Goal: Task Accomplishment & Management: Use online tool/utility

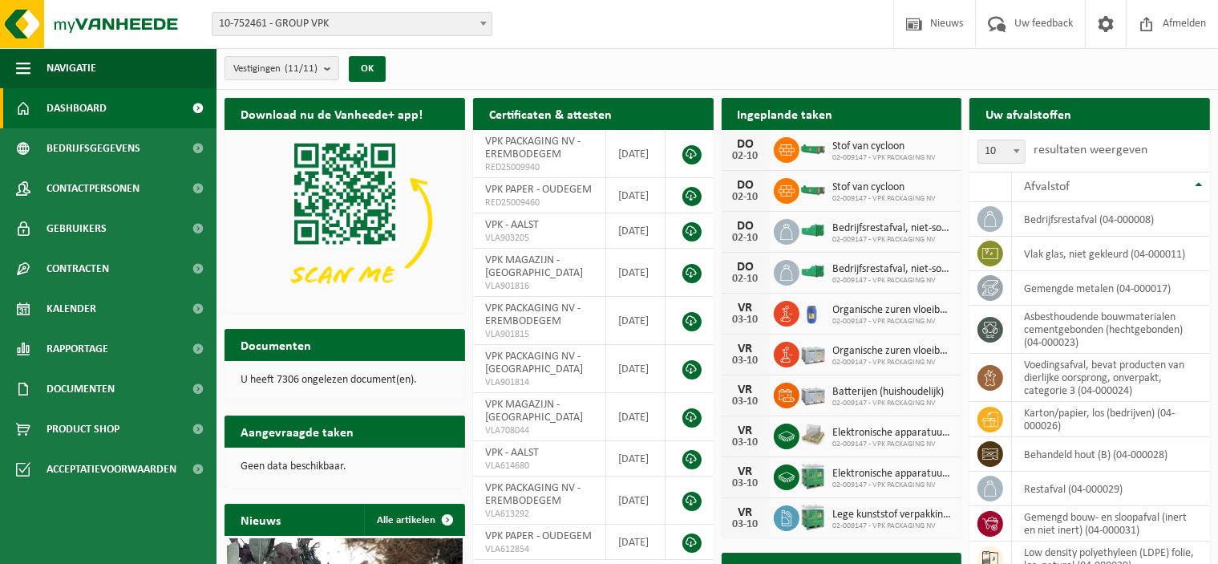
click at [460, 22] on span "10-752461 - GROUP VPK" at bounding box center [351, 24] width 279 height 22
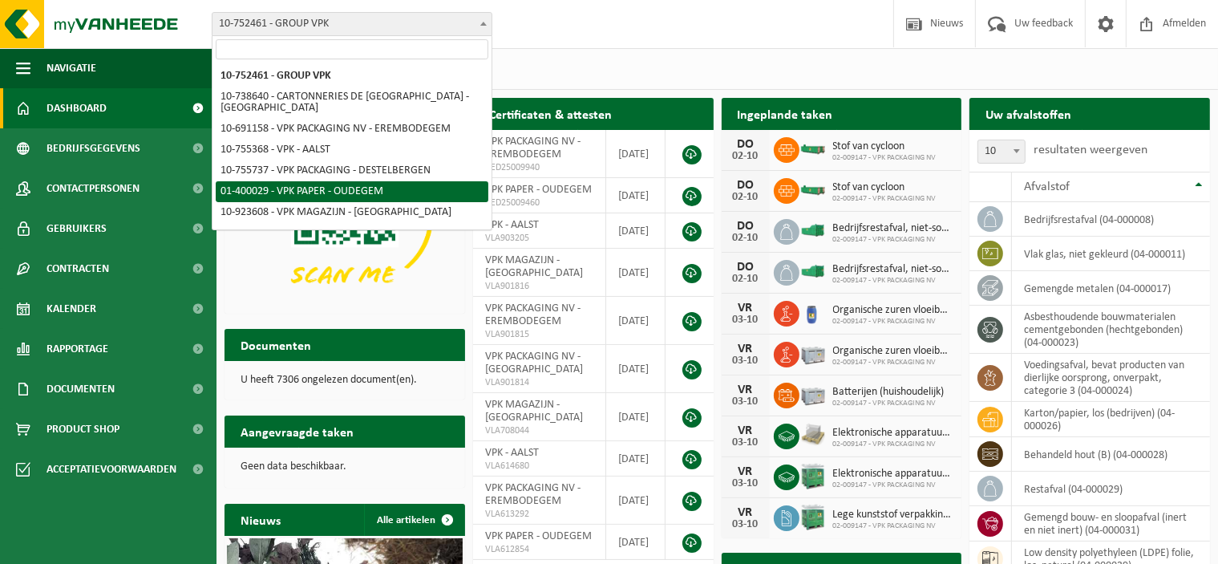
select select "948"
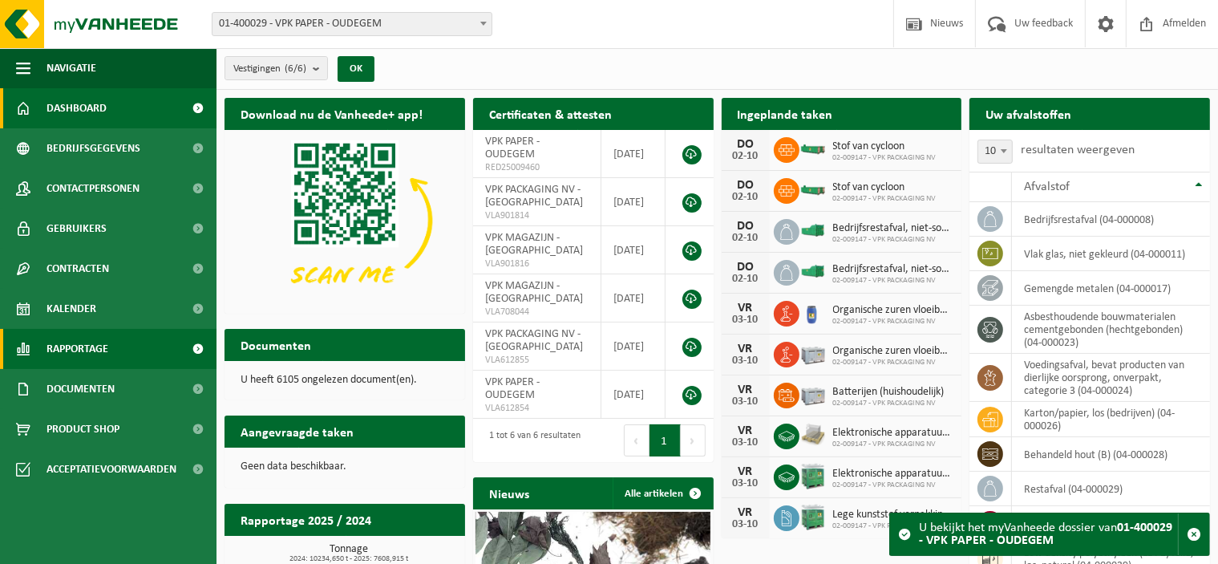
click at [90, 351] on span "Rapportage" at bounding box center [78, 349] width 62 height 40
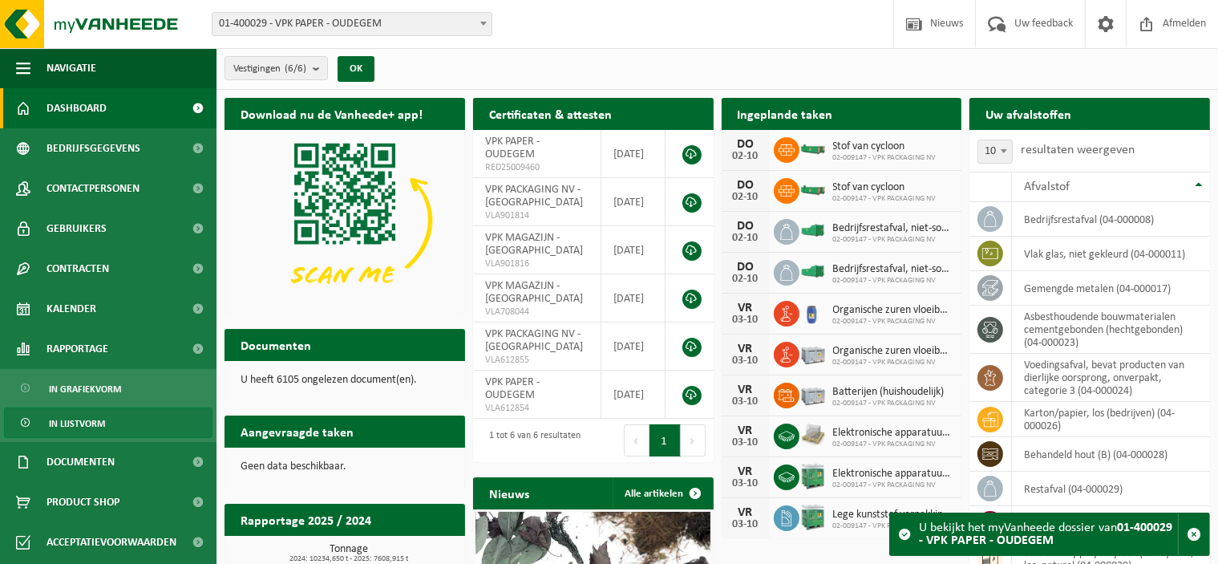
click at [87, 424] on span "In lijstvorm" at bounding box center [77, 423] width 56 height 30
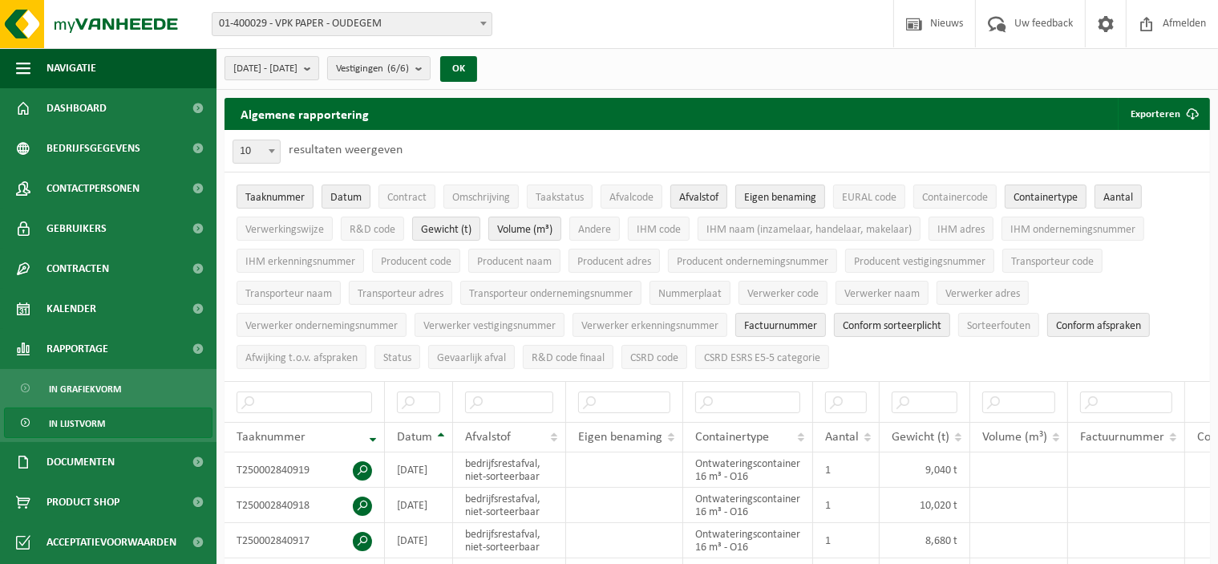
click at [318, 69] on b "submit" at bounding box center [311, 68] width 14 height 22
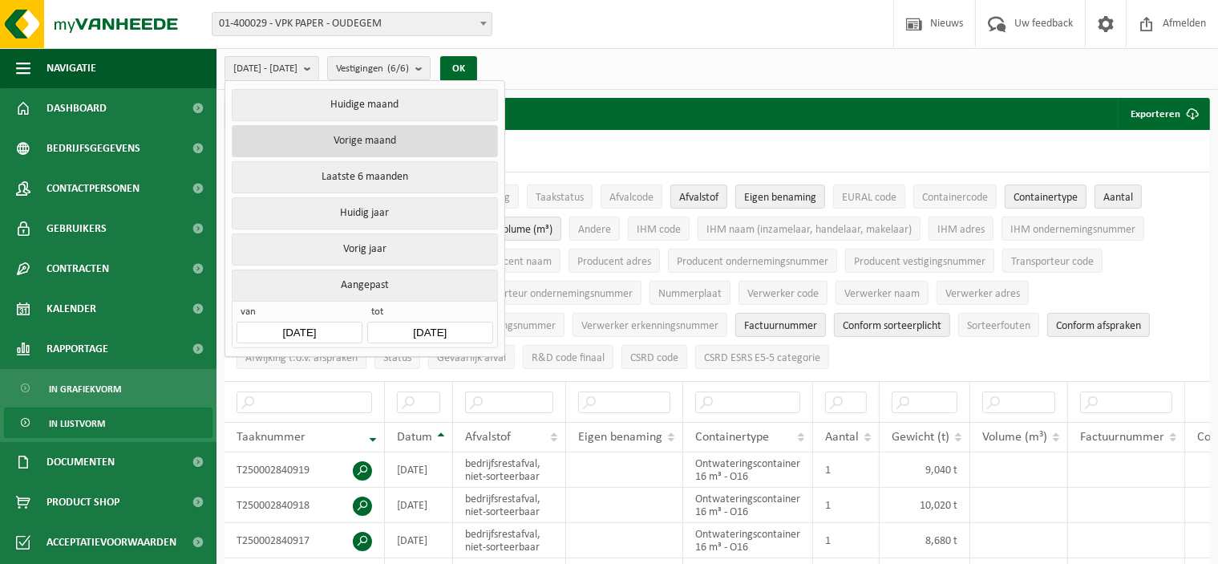
click at [371, 136] on button "Vorige maand" at bounding box center [364, 141] width 265 height 32
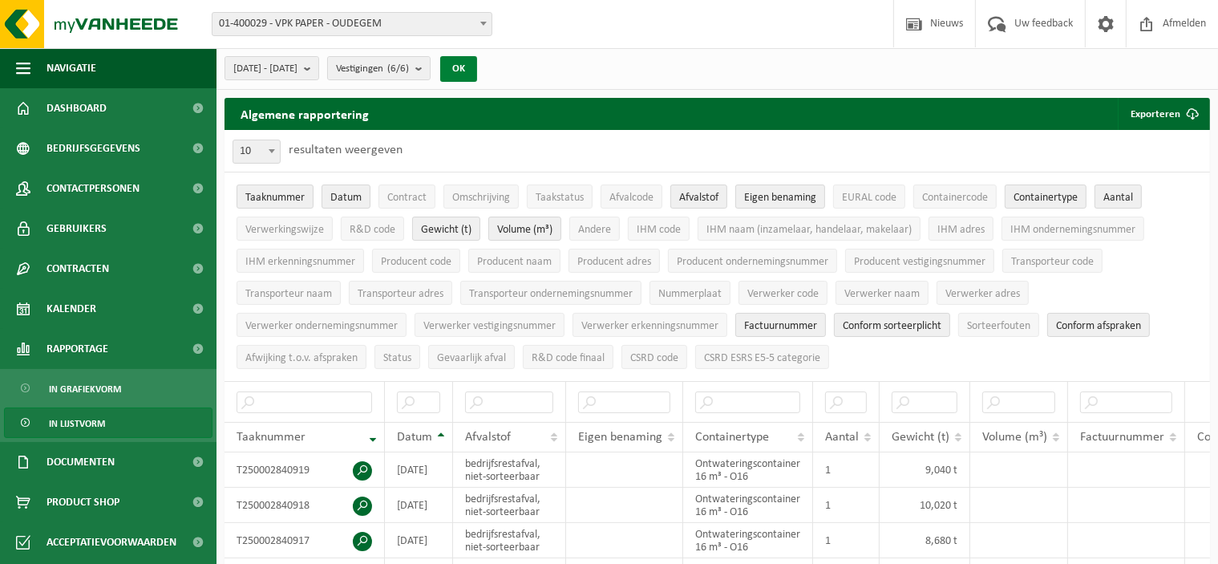
click at [477, 72] on button "OK" at bounding box center [458, 69] width 37 height 26
click at [758, 200] on span "Eigen benaming" at bounding box center [780, 198] width 72 height 12
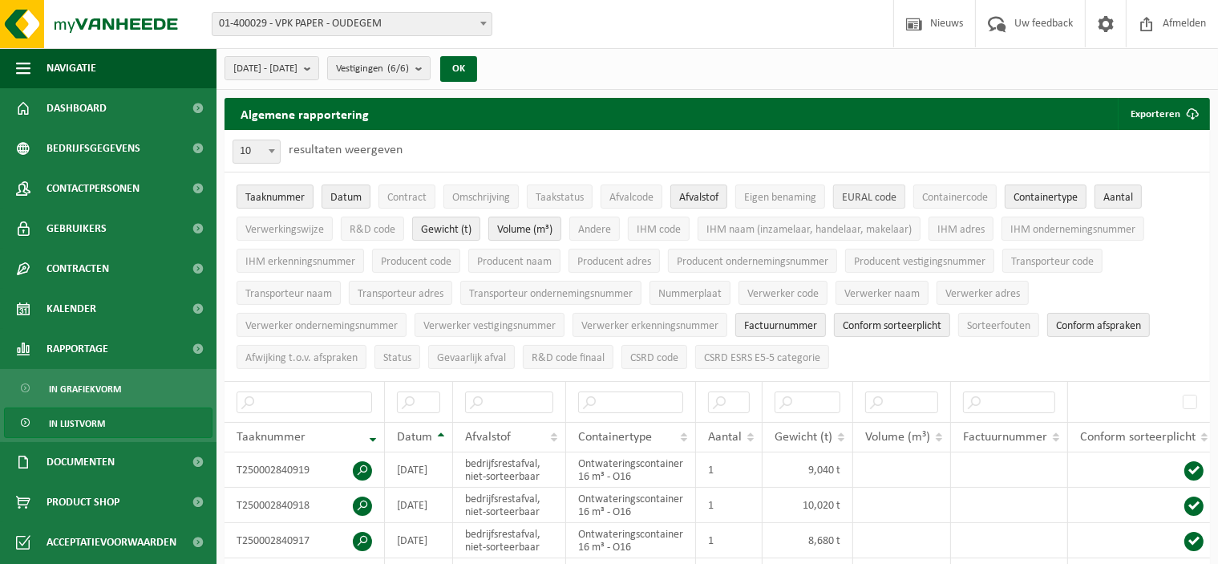
click at [885, 194] on span "EURAL code" at bounding box center [869, 198] width 55 height 12
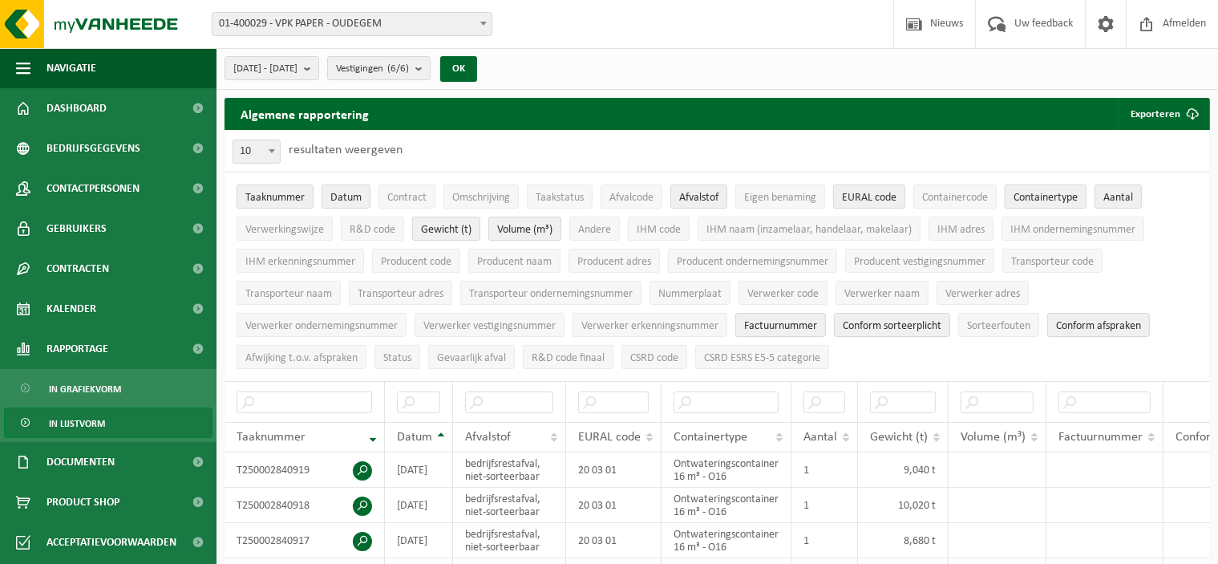
click at [1078, 198] on span "Containertype" at bounding box center [1045, 198] width 64 height 12
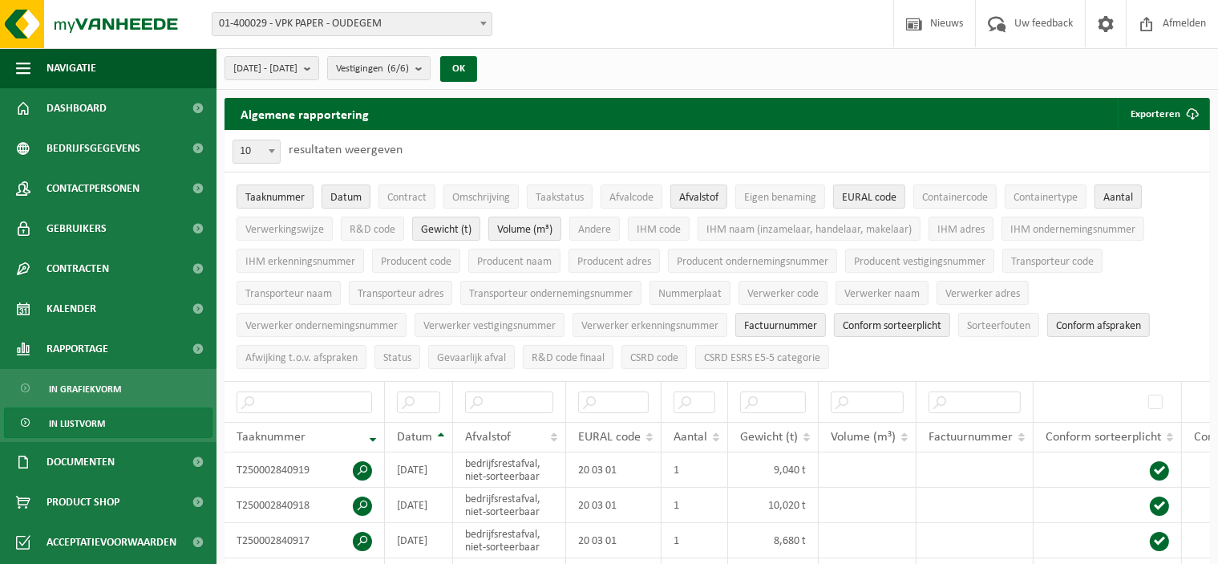
click at [1126, 192] on span "Aantal" at bounding box center [1118, 198] width 30 height 12
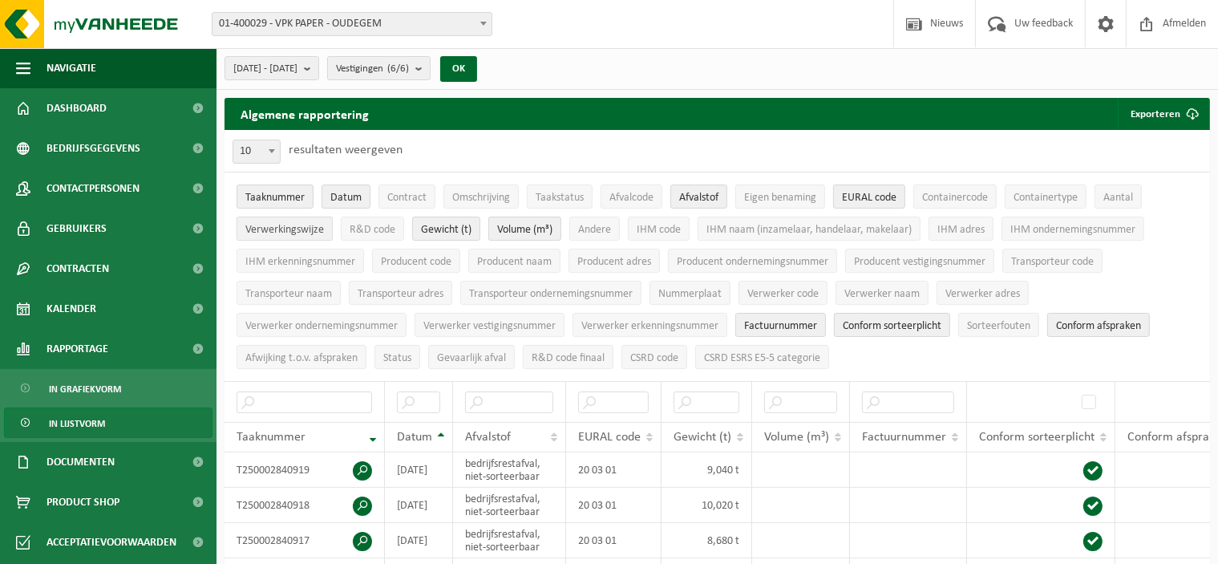
click at [295, 233] on span "Verwerkingswijze" at bounding box center [284, 230] width 79 height 12
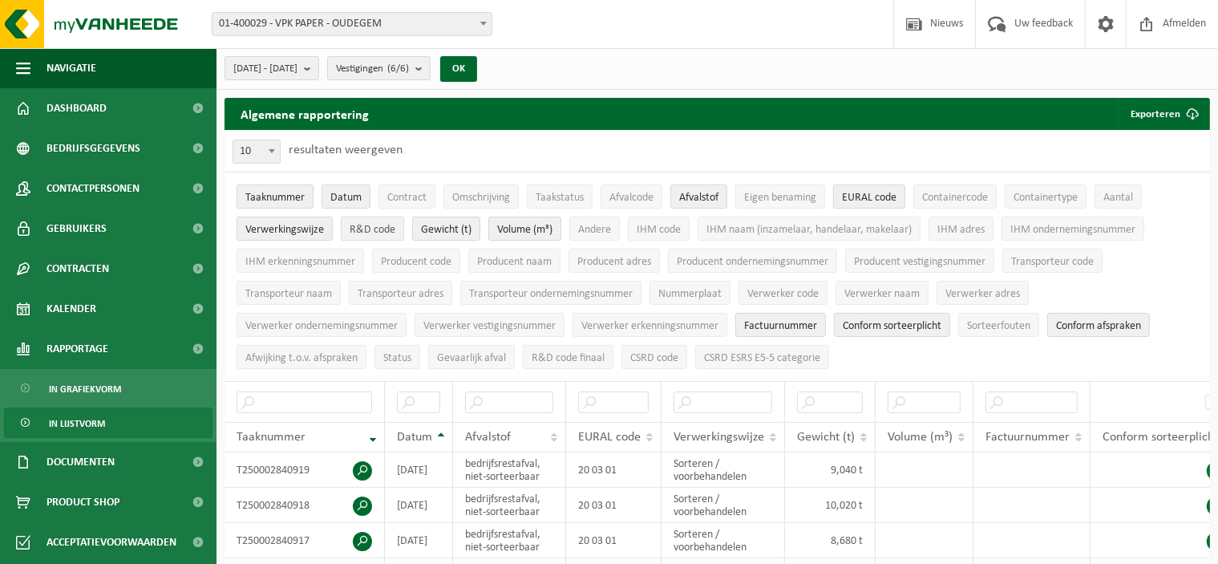
click at [358, 233] on span "R&D code" at bounding box center [373, 230] width 46 height 12
click at [773, 322] on span "Factuurnummer" at bounding box center [780, 326] width 73 height 12
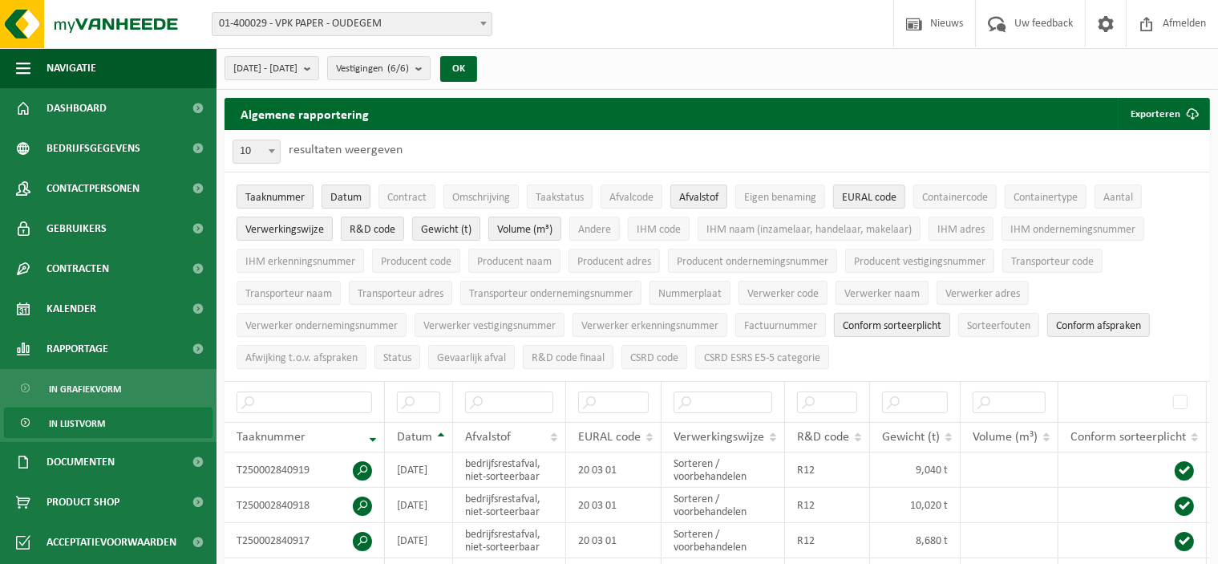
click at [871, 322] on span "Conform sorteerplicht" at bounding box center [892, 326] width 99 height 12
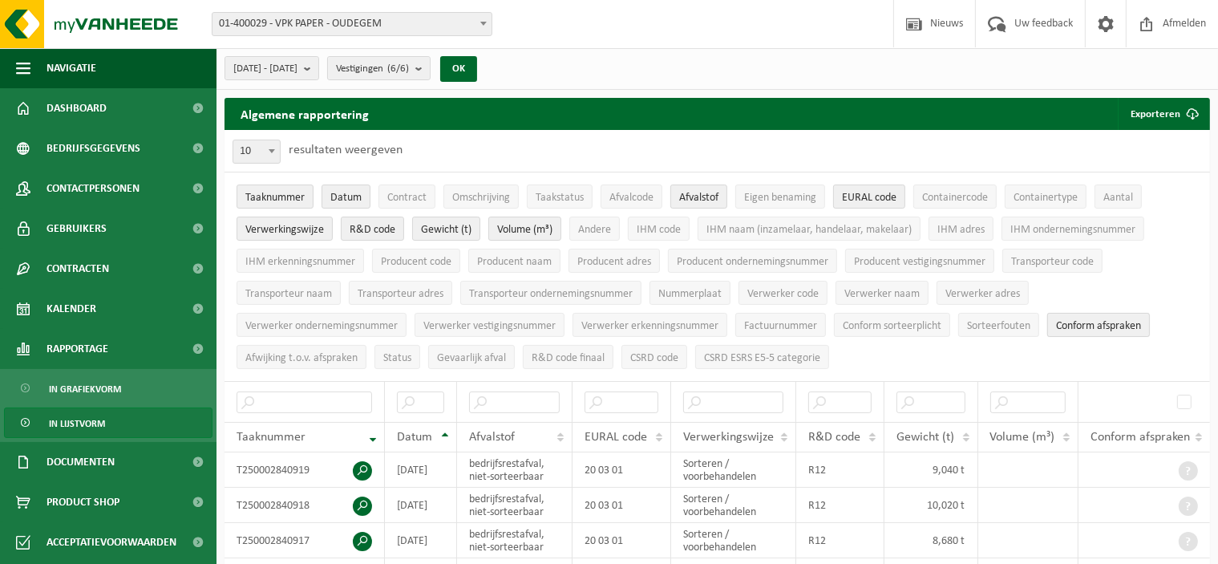
click at [1119, 324] on span "Conform afspraken" at bounding box center [1098, 326] width 85 height 12
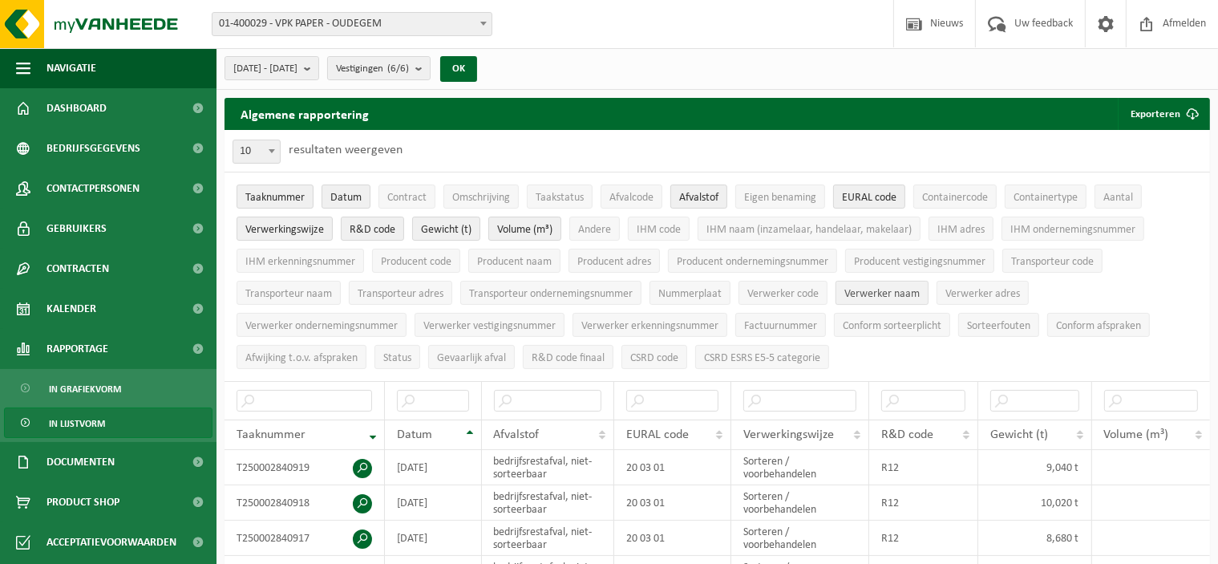
click at [892, 288] on span "Verwerker naam" at bounding box center [881, 294] width 75 height 12
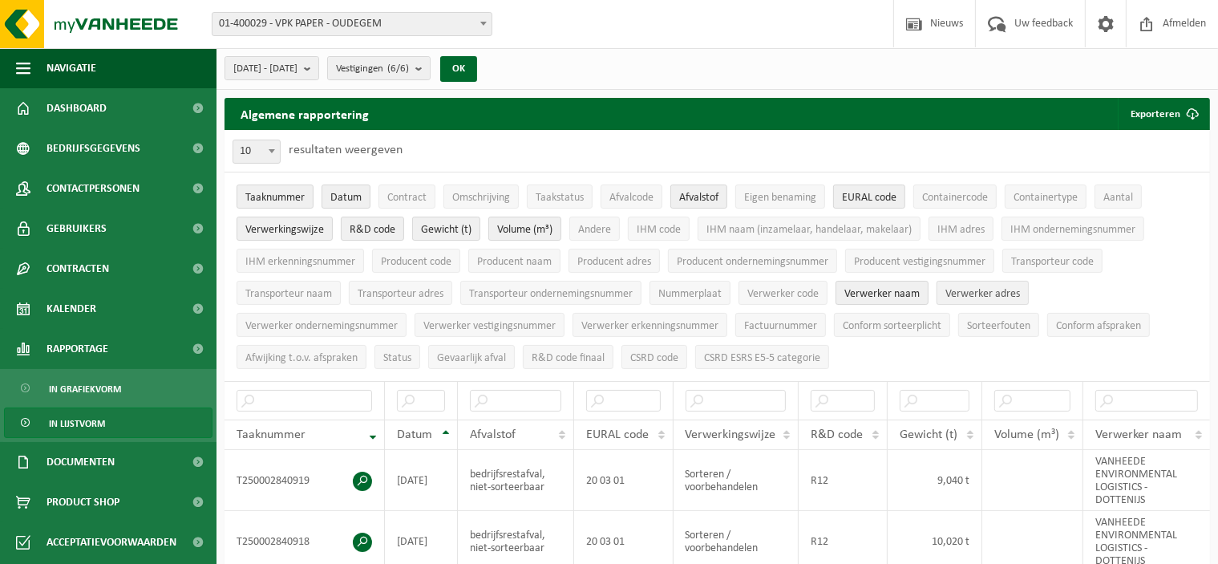
click at [976, 288] on span "Verwerker adres" at bounding box center [982, 294] width 75 height 12
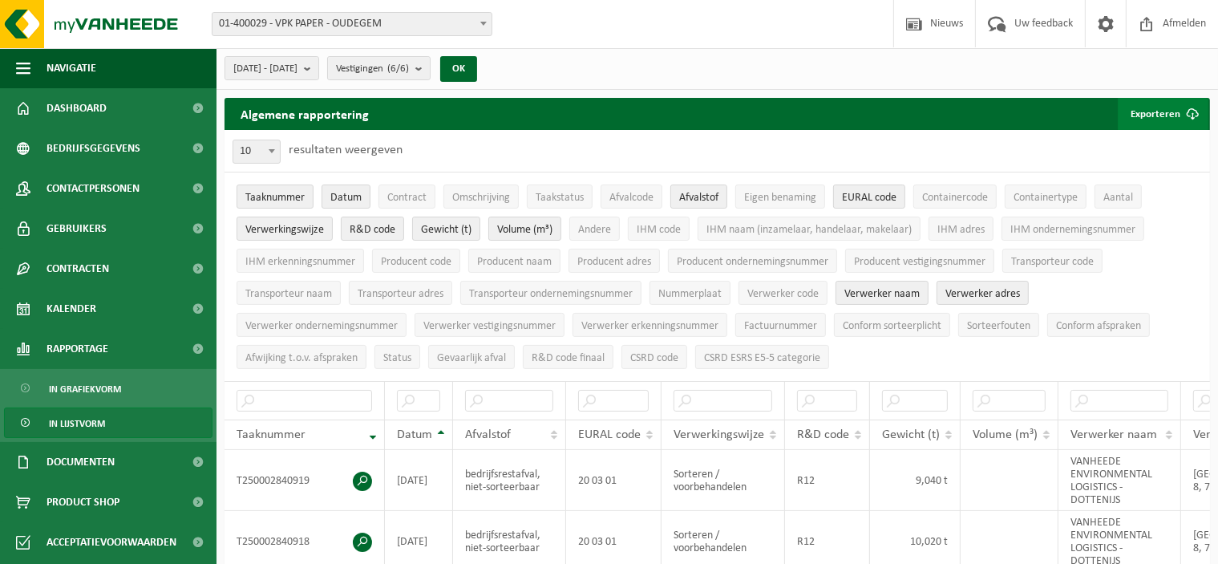
click at [1160, 111] on button "Exporteren" at bounding box center [1163, 114] width 91 height 32
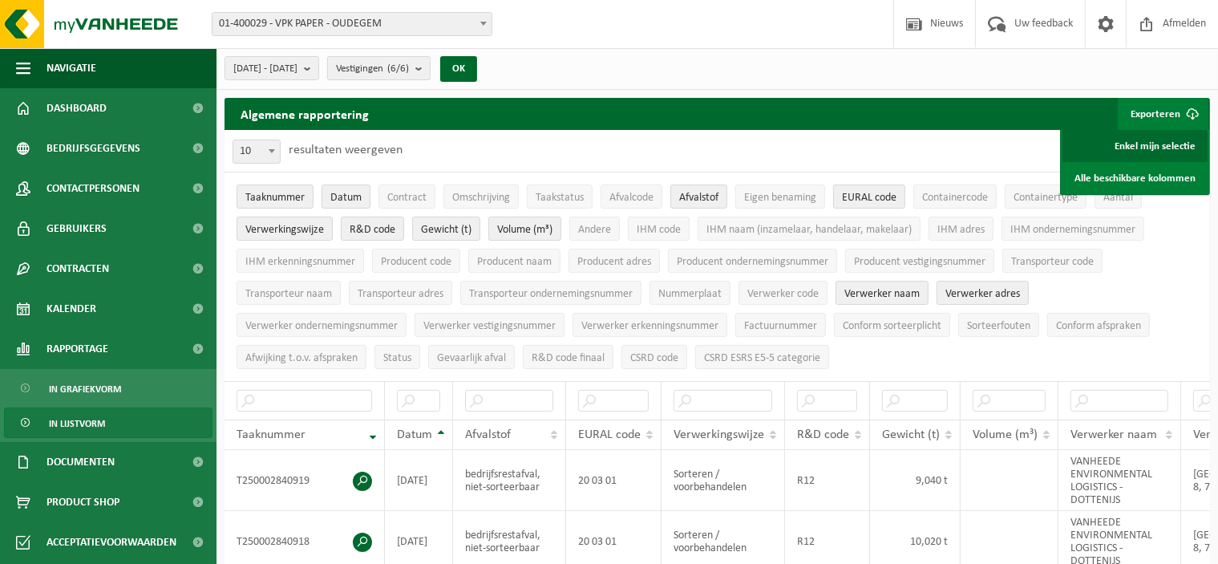
click at [1135, 148] on link "Enkel mijn selectie" at bounding box center [1134, 146] width 145 height 32
